Goal: Task Accomplishment & Management: Complete application form

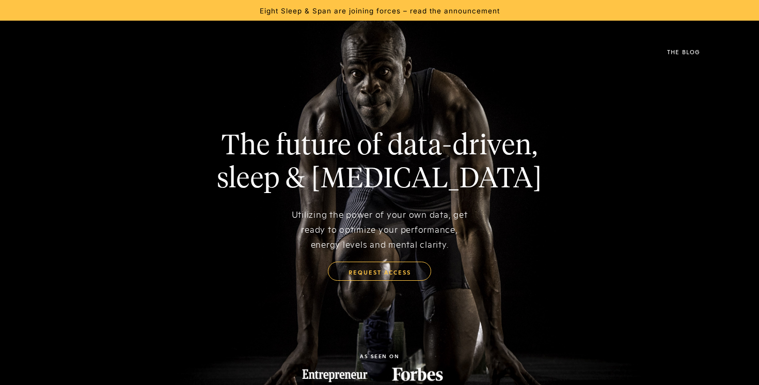
click at [43, 55] on img at bounding box center [43, 51] width 0 height 25
click at [43, 53] on img at bounding box center [43, 51] width 0 height 25
click at [366, 263] on link "request access" at bounding box center [379, 272] width 103 height 20
